Goal: Information Seeking & Learning: Learn about a topic

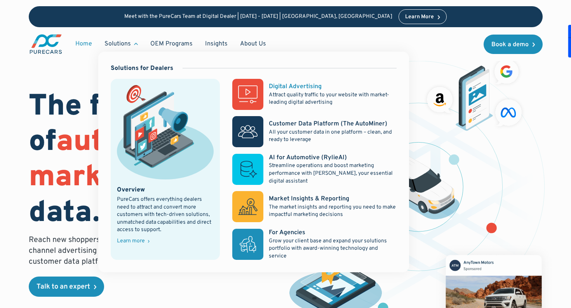
click at [304, 85] on div "Digital Advertising" at bounding box center [295, 86] width 53 height 9
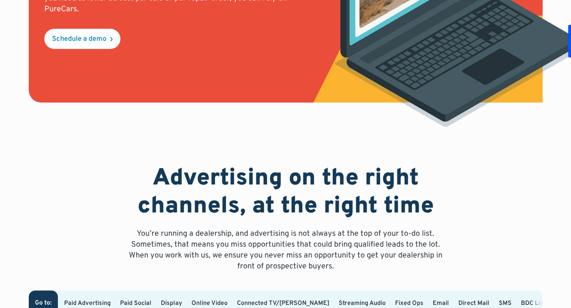
scroll to position [344, 0]
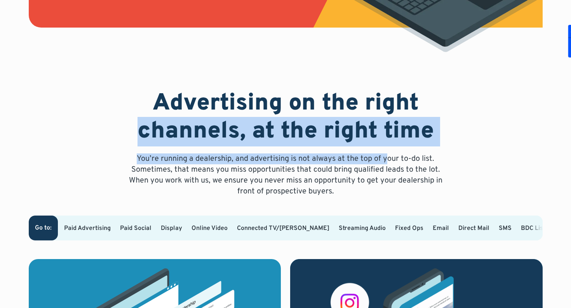
drag, startPoint x: 245, startPoint y: 141, endPoint x: 386, endPoint y: 160, distance: 142.0
drag, startPoint x: 386, startPoint y: 160, endPoint x: 187, endPoint y: 157, distance: 199.0
click at [386, 160] on p "You’re running a dealership, and advertising is not always at the top of your t…" at bounding box center [285, 176] width 323 height 44
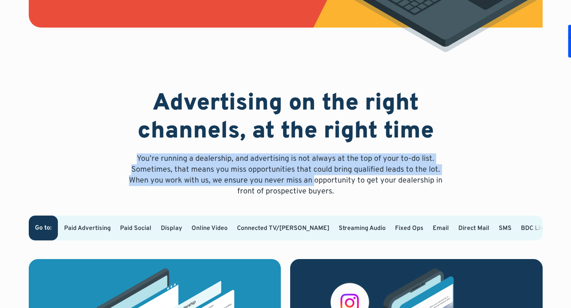
drag, startPoint x: 247, startPoint y: 174, endPoint x: 313, endPoint y: 179, distance: 66.7
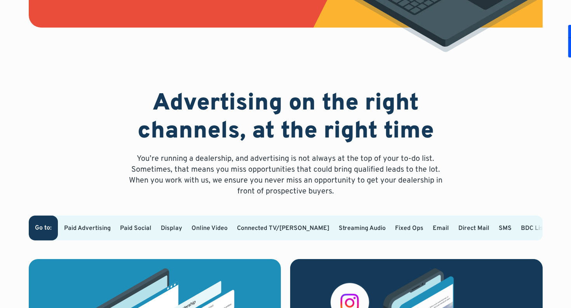
drag, startPoint x: 313, startPoint y: 179, endPoint x: 290, endPoint y: 176, distance: 23.1
click at [313, 179] on p "You’re running a dealership, and advertising is not always at the top of your t…" at bounding box center [285, 176] width 323 height 44
drag, startPoint x: 344, startPoint y: 157, endPoint x: 350, endPoint y: 157, distance: 5.5
click at [350, 157] on p "You’re running a dealership, and advertising is not always at the top of your t…" at bounding box center [285, 176] width 323 height 44
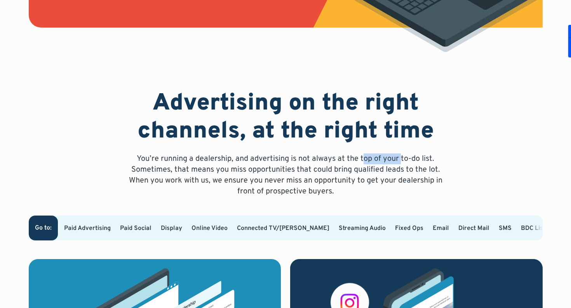
drag, startPoint x: 365, startPoint y: 158, endPoint x: 400, endPoint y: 163, distance: 34.9
click at [400, 163] on p "You’re running a dealership, and advertising is not always at the top of your t…" at bounding box center [285, 176] width 323 height 44
drag, startPoint x: 398, startPoint y: 163, endPoint x: 263, endPoint y: 167, distance: 135.3
click at [398, 163] on p "You’re running a dealership, and advertising is not always at the top of your t…" at bounding box center [285, 176] width 323 height 44
drag, startPoint x: 146, startPoint y: 170, endPoint x: 212, endPoint y: 174, distance: 66.6
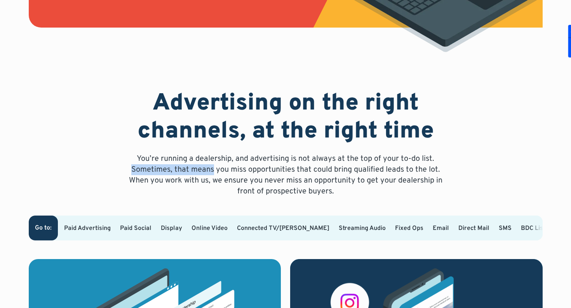
click at [212, 174] on p "You’re running a dealership, and advertising is not always at the top of your t…" at bounding box center [285, 176] width 323 height 44
drag, startPoint x: 209, startPoint y: 172, endPoint x: 262, endPoint y: 174, distance: 53.7
click at [262, 174] on p "You’re running a dealership, and advertising is not always at the top of your t…" at bounding box center [285, 176] width 323 height 44
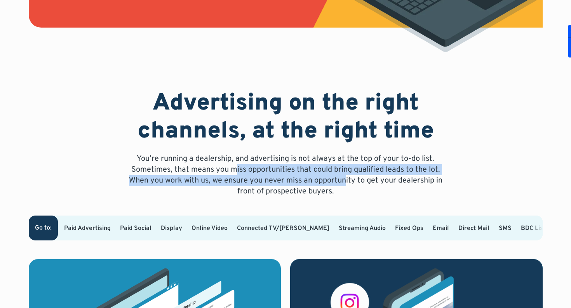
drag, startPoint x: 341, startPoint y: 176, endPoint x: 346, endPoint y: 176, distance: 5.1
click at [346, 176] on p "You’re running a dealership, and advertising is not always at the top of your t…" at bounding box center [285, 176] width 323 height 44
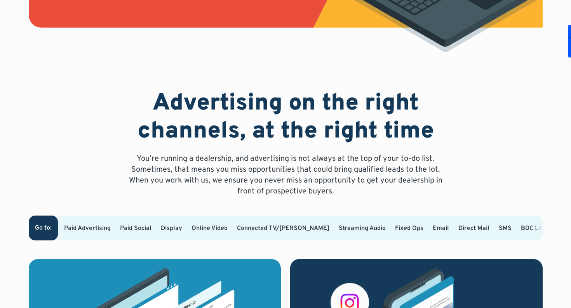
click at [346, 176] on p "You’re running a dealership, and advertising is not always at the top of your t…" at bounding box center [285, 176] width 323 height 44
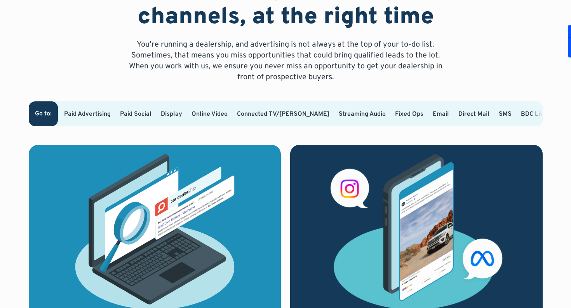
scroll to position [462, 0]
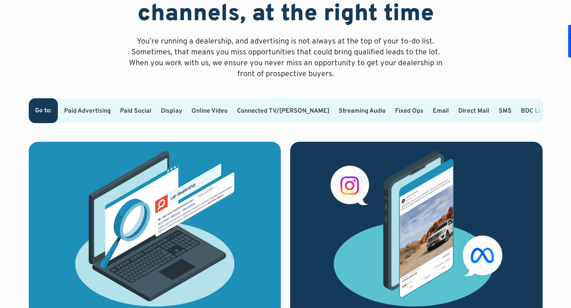
click at [521, 110] on link "BDC Lists" at bounding box center [535, 111] width 28 height 8
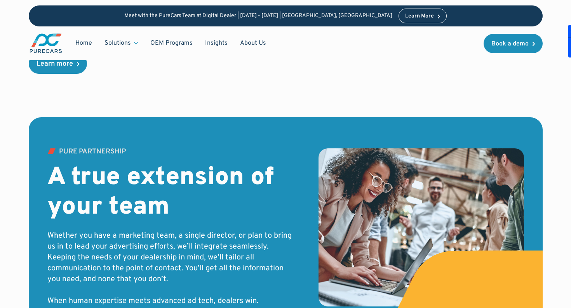
scroll to position [2273, 0]
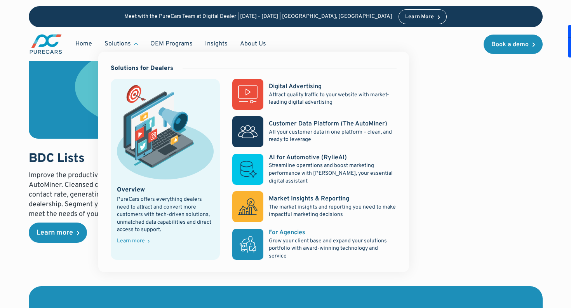
click at [294, 246] on p "Grow your client base and expand your solutions portfolio with award-winning te…" at bounding box center [332, 248] width 127 height 23
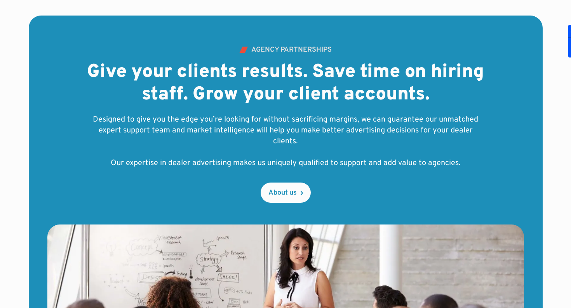
scroll to position [375, 0]
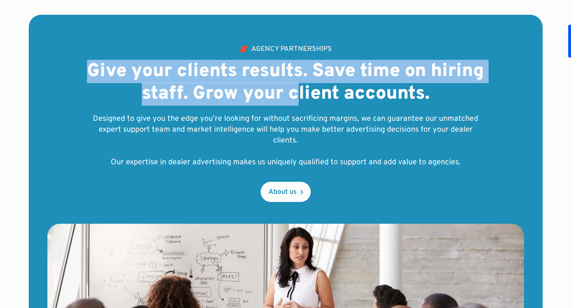
drag, startPoint x: 126, startPoint y: 75, endPoint x: 327, endPoint y: 94, distance: 201.5
click at [327, 94] on h2 "Give your clients results. Save time on hiring staff. Grow your client accounts." at bounding box center [286, 83] width 398 height 45
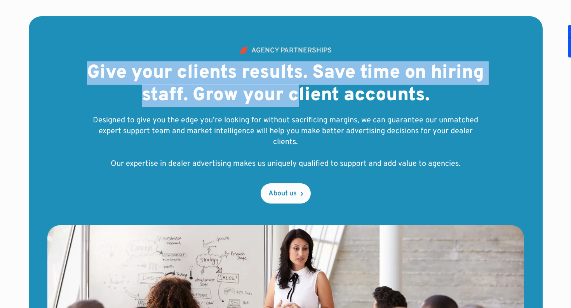
drag, startPoint x: 327, startPoint y: 94, endPoint x: 248, endPoint y: 86, distance: 78.6
click at [327, 94] on h2 "Give your clients results. Save time on hiring staff. Grow your client accounts." at bounding box center [286, 84] width 398 height 45
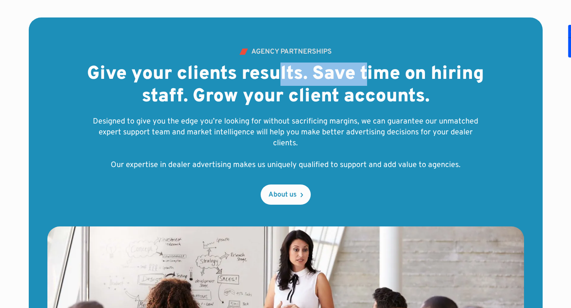
click at [396, 81] on h2 "Give your clients results. Save time on hiring staff. Grow your client accounts." at bounding box center [286, 85] width 398 height 45
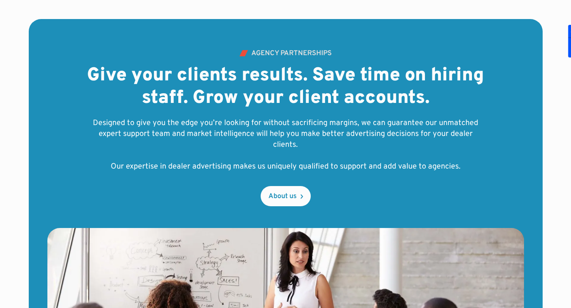
drag, startPoint x: 396, startPoint y: 81, endPoint x: 331, endPoint y: 79, distance: 65.0
click at [388, 80] on h2 "Give your clients results. Save time on hiring staff. Grow your client accounts." at bounding box center [286, 87] width 398 height 45
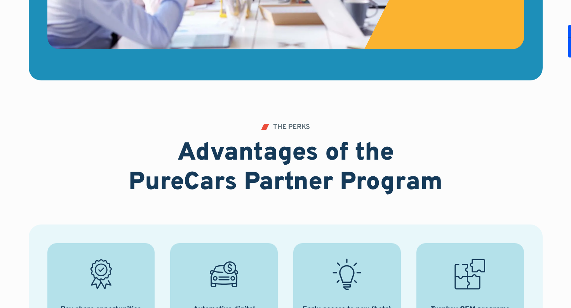
scroll to position [891, 0]
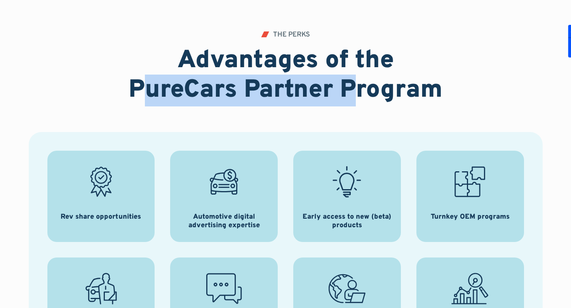
drag, startPoint x: 247, startPoint y: 81, endPoint x: 358, endPoint y: 86, distance: 111.2
click at [358, 86] on h2 "Advantages of the PureCars Partner Program" at bounding box center [285, 76] width 323 height 60
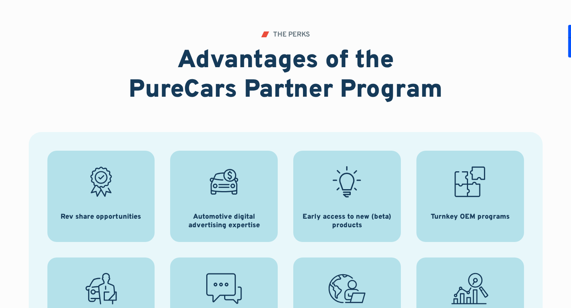
drag, startPoint x: 358, startPoint y: 86, endPoint x: 338, endPoint y: 103, distance: 26.8
click at [358, 87] on h2 "Advantages of the PureCars Partner Program" at bounding box center [285, 76] width 323 height 60
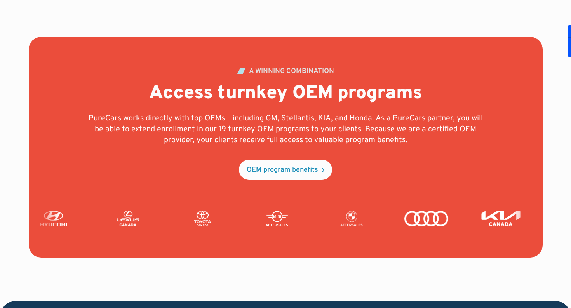
scroll to position [1960, 0]
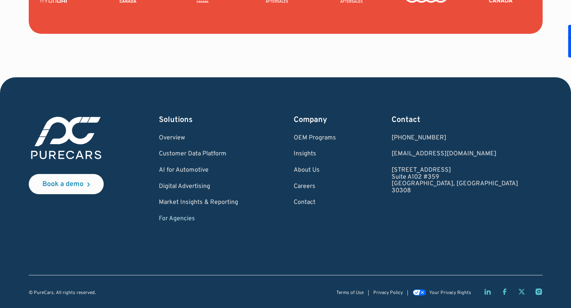
click at [485, 293] on icon "LinkedIn page" at bounding box center [488, 292] width 6 height 6
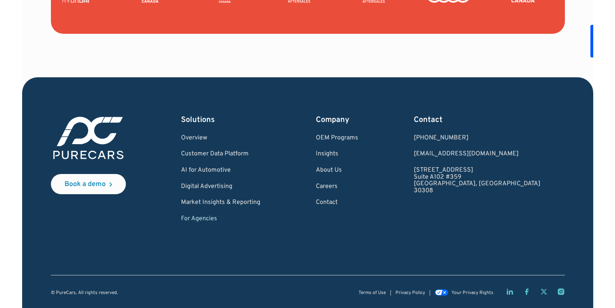
scroll to position [1956, 0]
